Goal: Find contact information: Find contact information

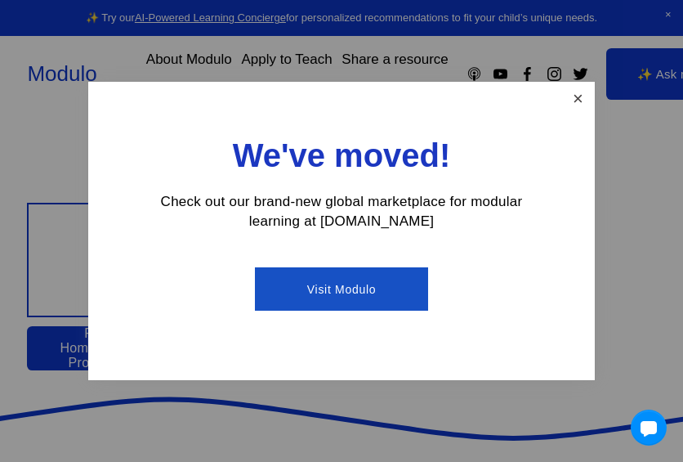
click at [578, 96] on link "Close" at bounding box center [578, 98] width 29 height 29
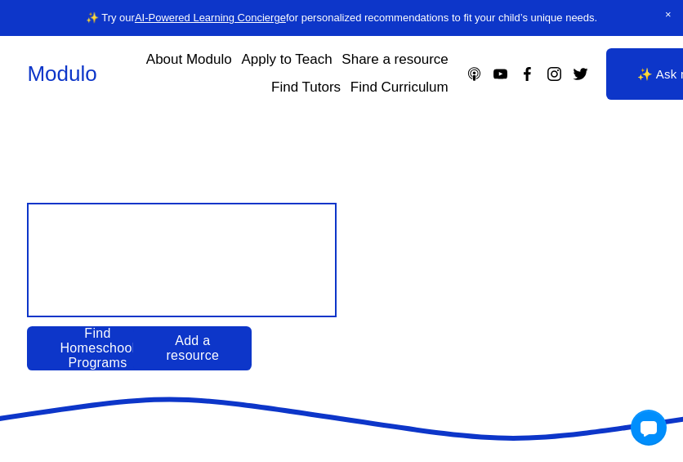
click at [529, 72] on icon "Facebook" at bounding box center [527, 73] width 17 height 17
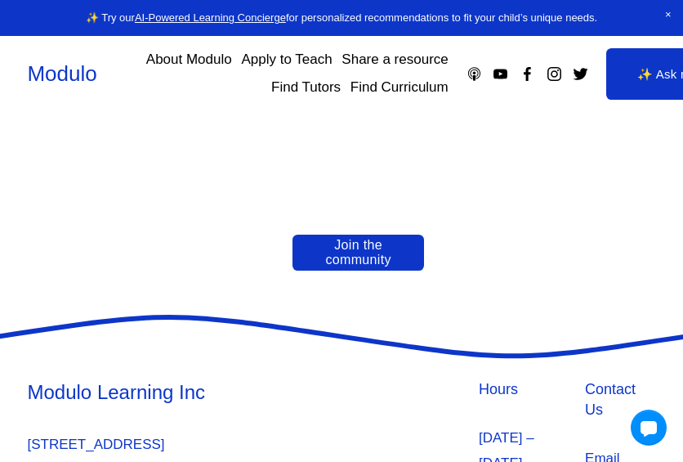
scroll to position [3253, 0]
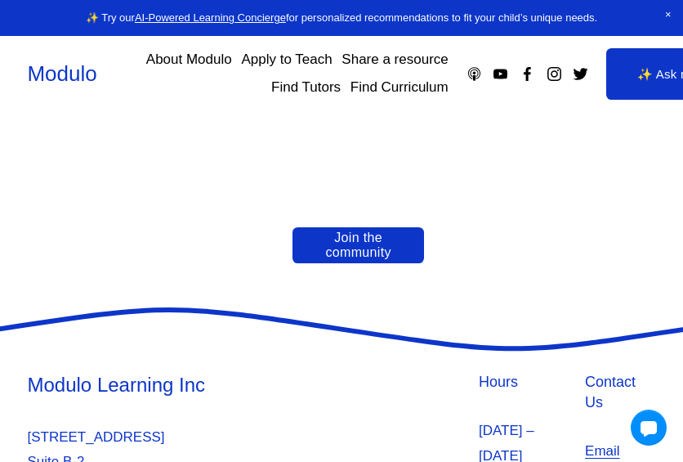
click at [613, 372] on h4 "Contact Us" at bounding box center [620, 392] width 71 height 41
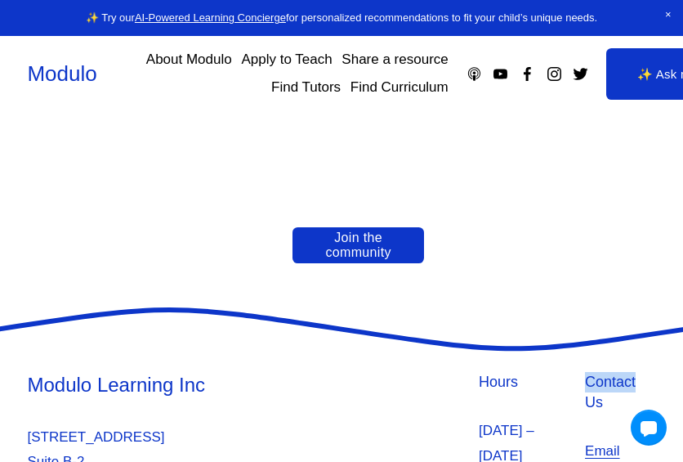
click at [613, 372] on h4 "Contact Us" at bounding box center [620, 392] width 71 height 41
click at [599, 372] on h4 "Contact Us" at bounding box center [620, 392] width 71 height 41
click at [613, 372] on h4 "Contact Us" at bounding box center [620, 392] width 71 height 41
click at [607, 372] on h4 "Contact Us" at bounding box center [620, 392] width 71 height 41
